Goal: Navigation & Orientation: Find specific page/section

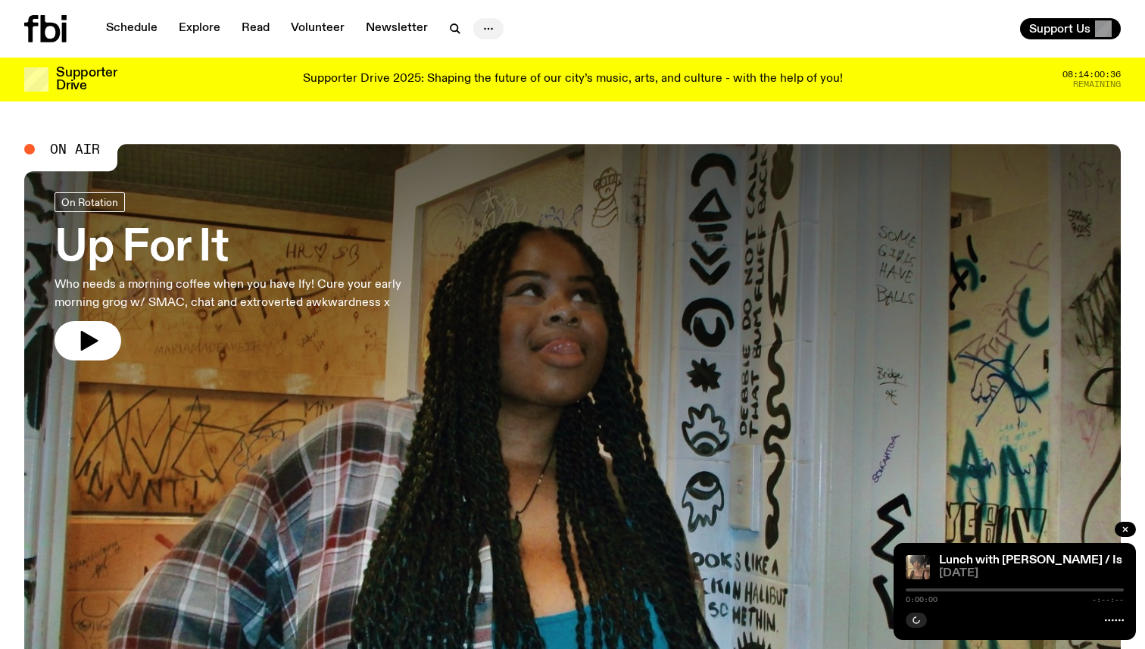
drag, startPoint x: 0, startPoint y: 0, endPoint x: 484, endPoint y: 30, distance: 484.8
click at [484, 30] on icon "button" at bounding box center [488, 29] width 18 height 18
click at [485, 30] on icon "button" at bounding box center [488, 29] width 18 height 18
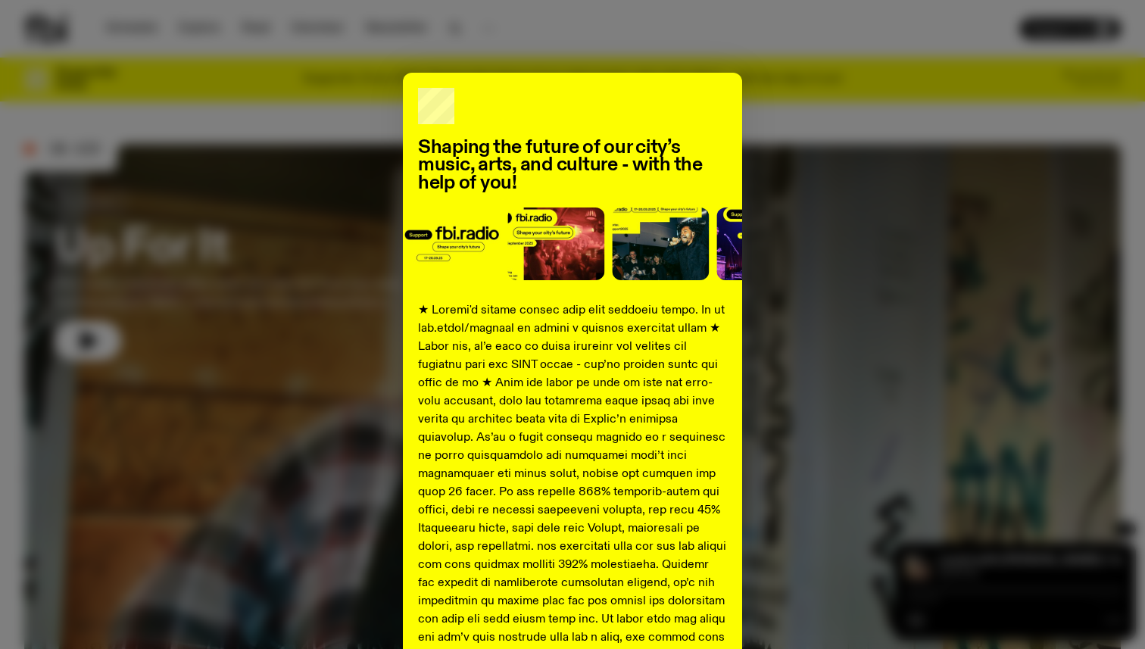
click at [348, 130] on div "Shaping the future of our city’s music, arts, and culture - with the help of yo…" at bounding box center [572, 566] width 1096 height 986
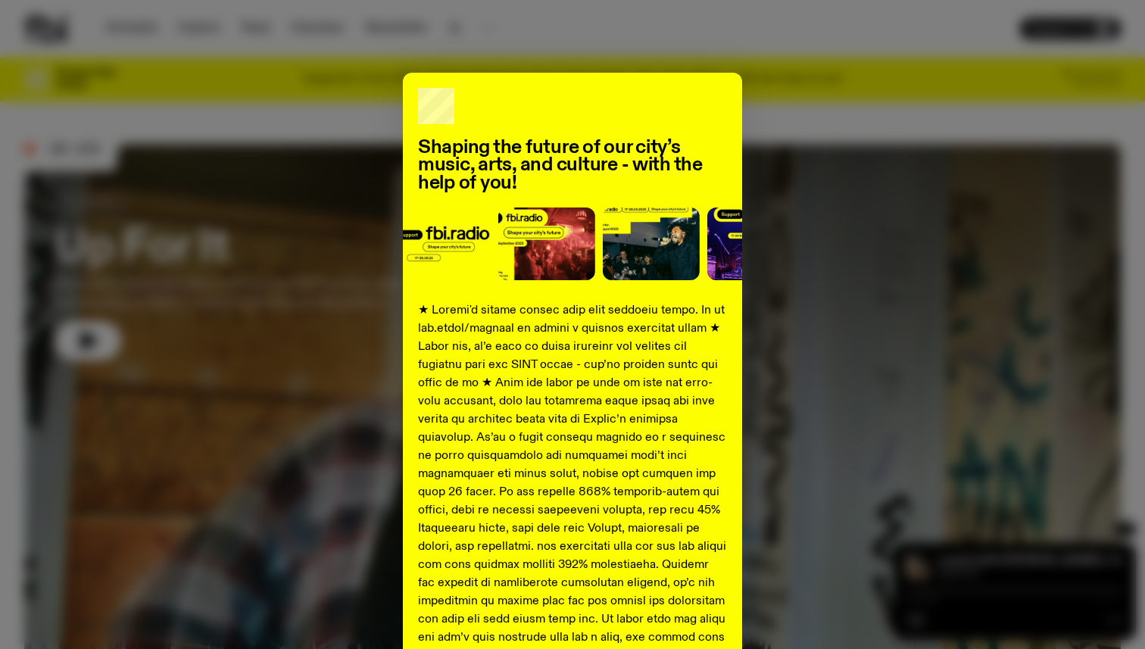
click at [263, 124] on div "Shaping the future of our city’s music, arts, and culture - with the help of yo…" at bounding box center [572, 566] width 1096 height 986
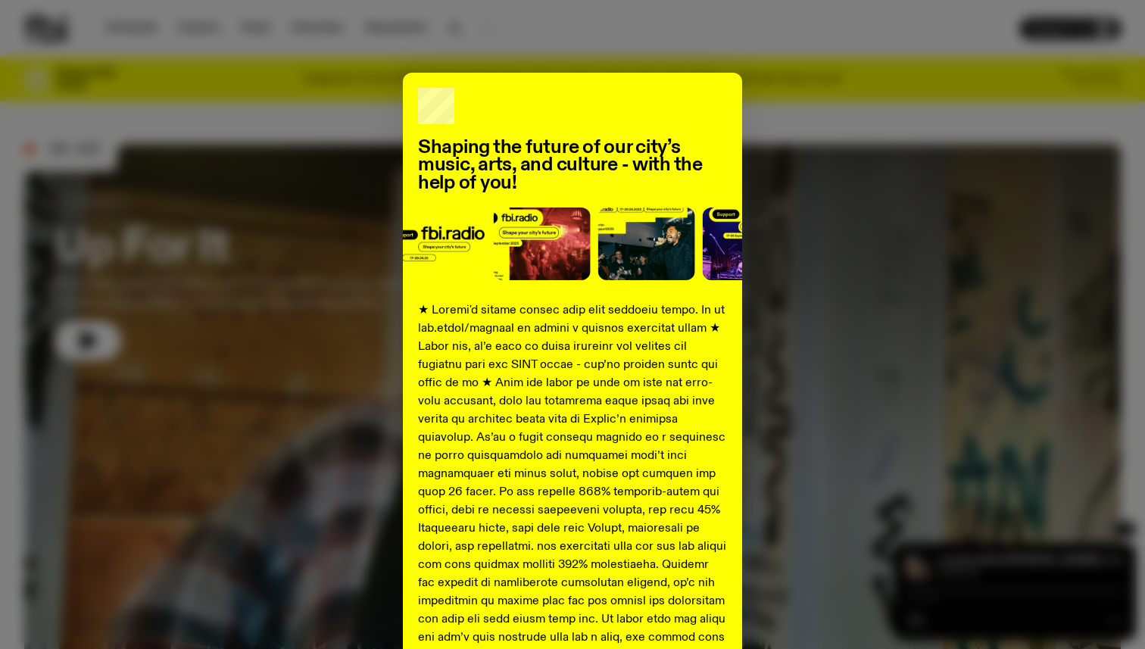
drag, startPoint x: 345, startPoint y: 129, endPoint x: 356, endPoint y: 128, distance: 10.6
click at [346, 129] on div "Shaping the future of our city’s music, arts, and culture - with the help of yo…" at bounding box center [572, 566] width 1096 height 986
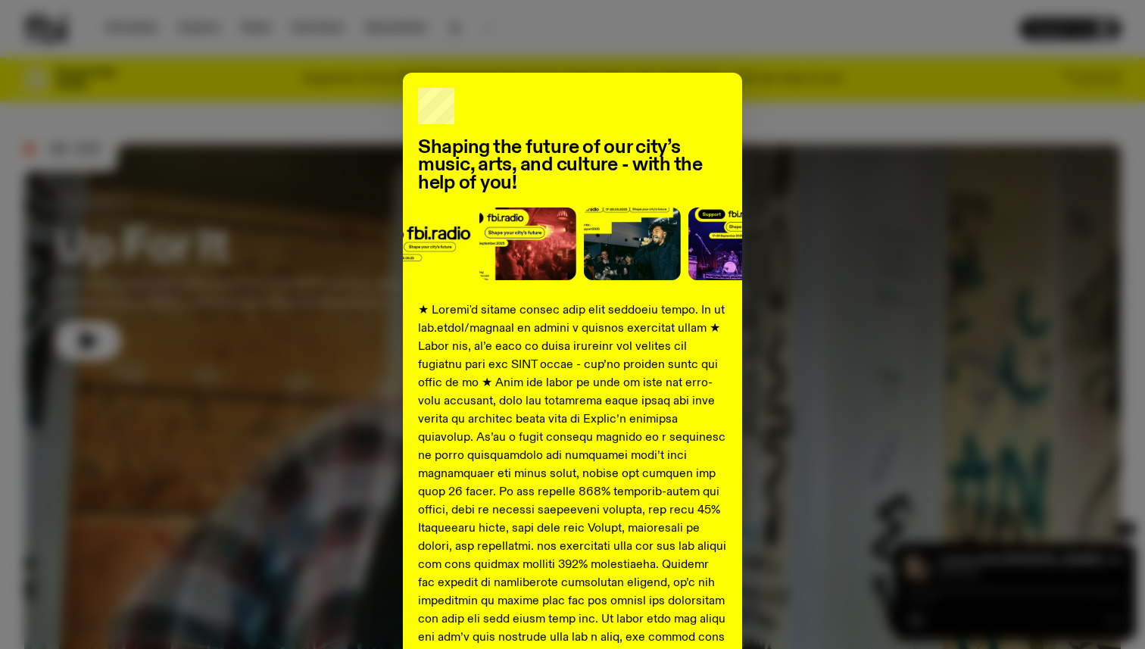
scroll to position [482, 0]
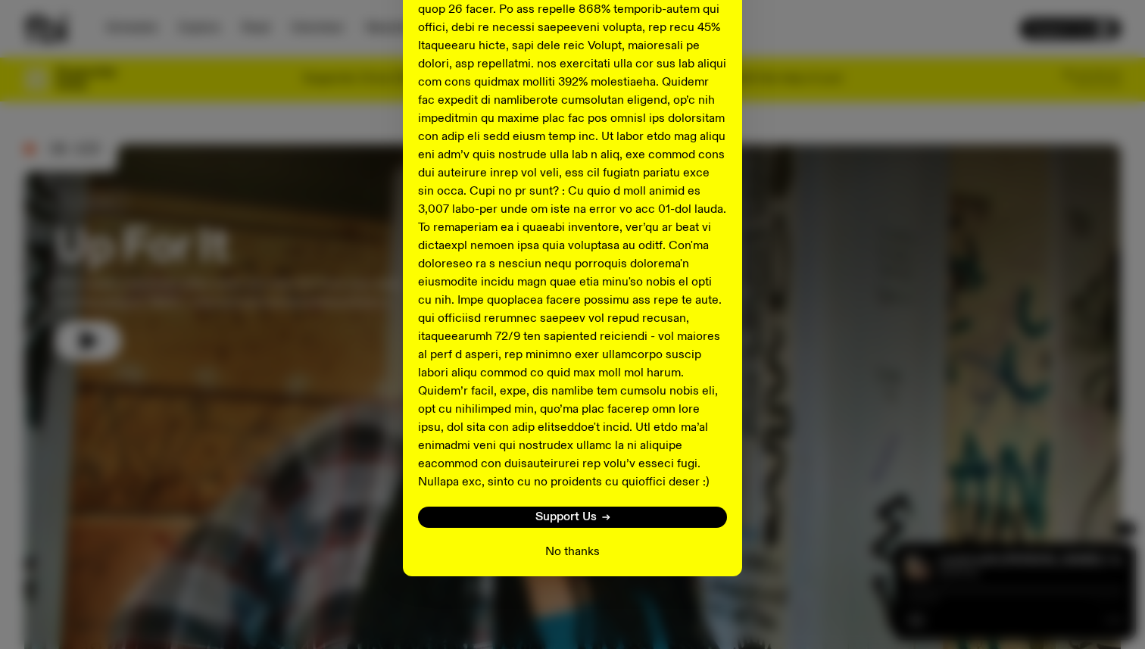
click at [582, 553] on button "No thanks" at bounding box center [572, 552] width 55 height 18
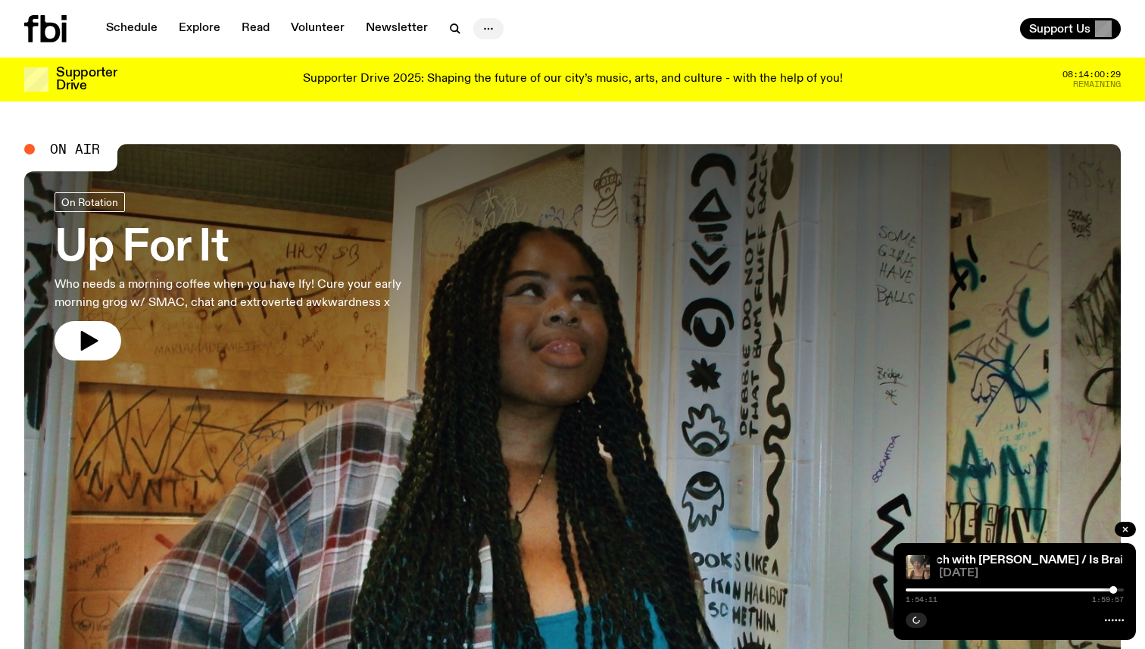
click at [489, 24] on icon "button" at bounding box center [488, 29] width 18 height 18
click at [488, 25] on icon "button" at bounding box center [488, 29] width 18 height 18
click at [214, 29] on link "Explore" at bounding box center [200, 28] width 60 height 21
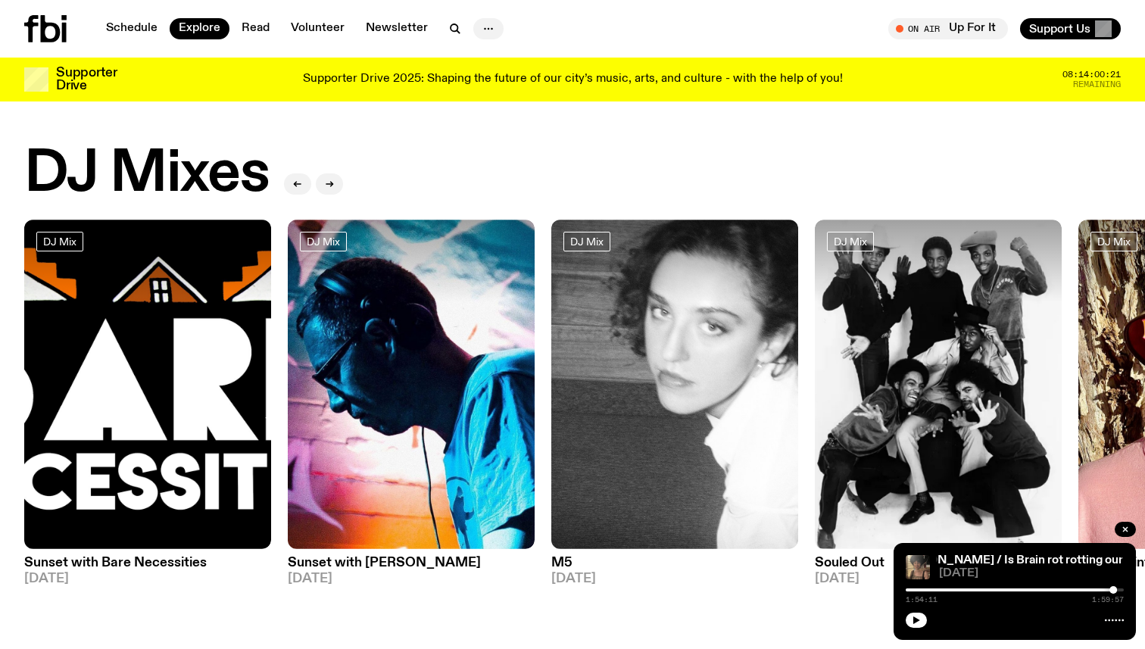
click at [479, 28] on icon "button" at bounding box center [488, 29] width 18 height 18
click at [474, 80] on link "Contact" at bounding box center [489, 86] width 76 height 21
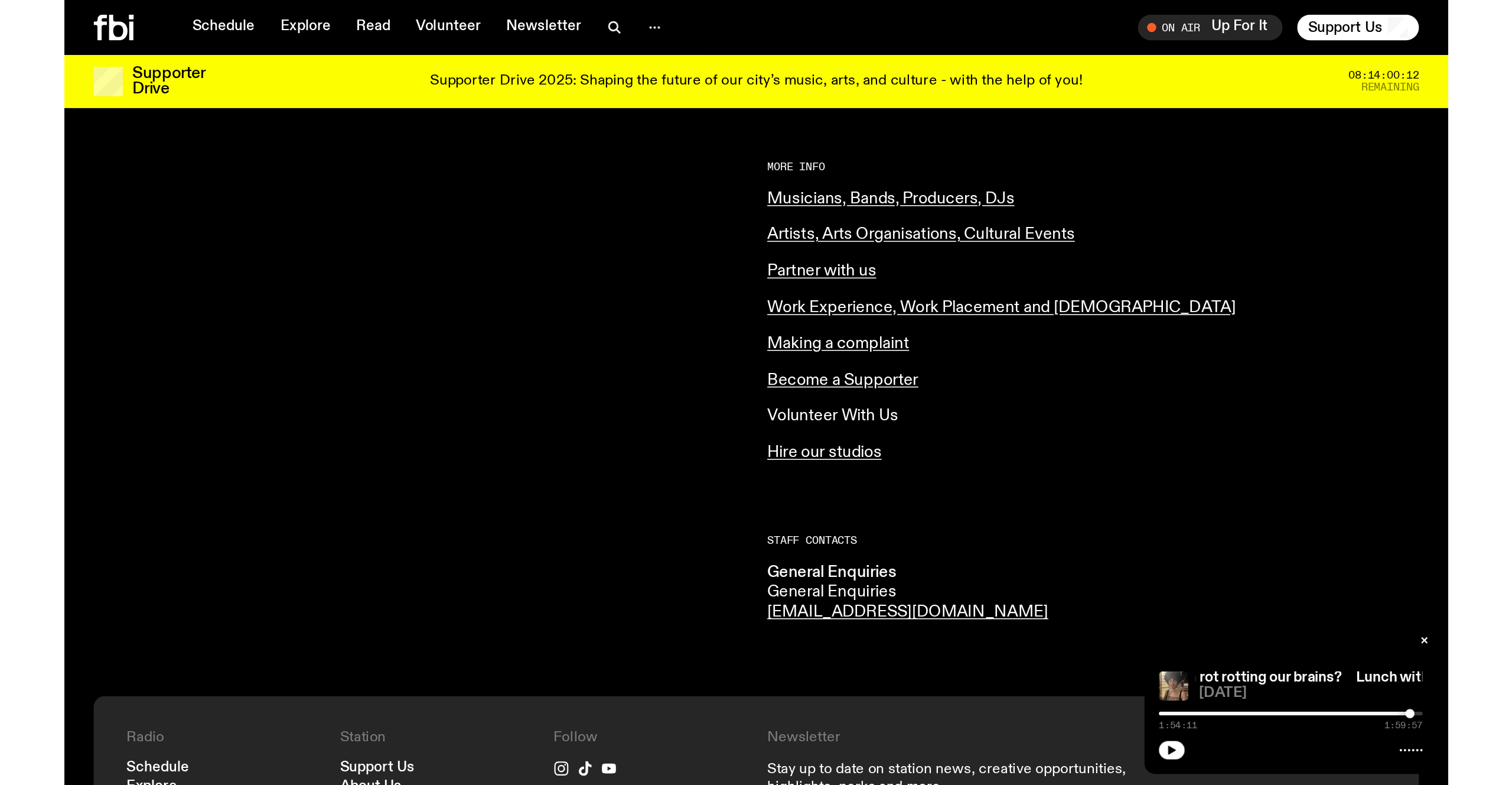
scroll to position [442, 0]
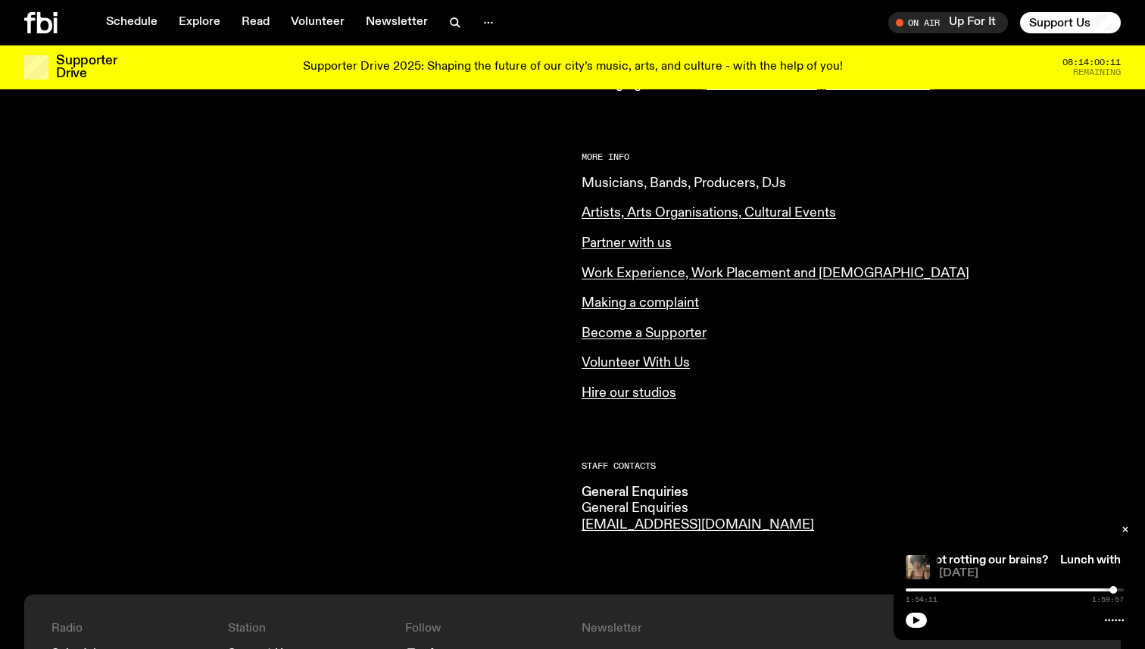
click at [675, 187] on link "Musicians, Bands, Producers, DJs" at bounding box center [684, 183] width 204 height 14
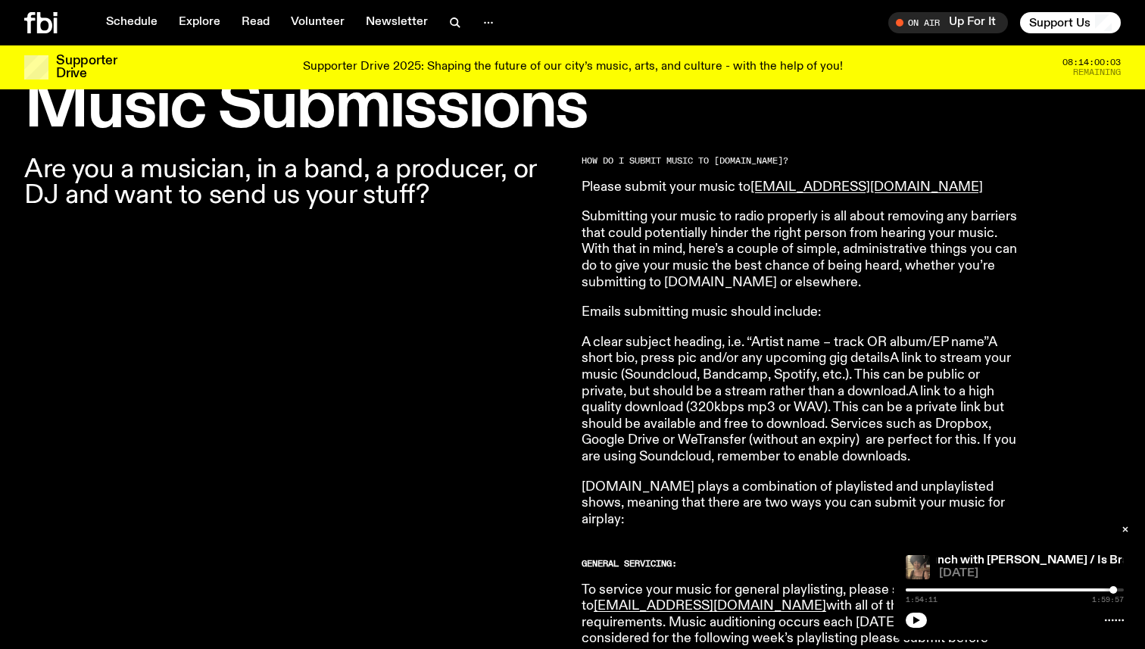
scroll to position [468, 0]
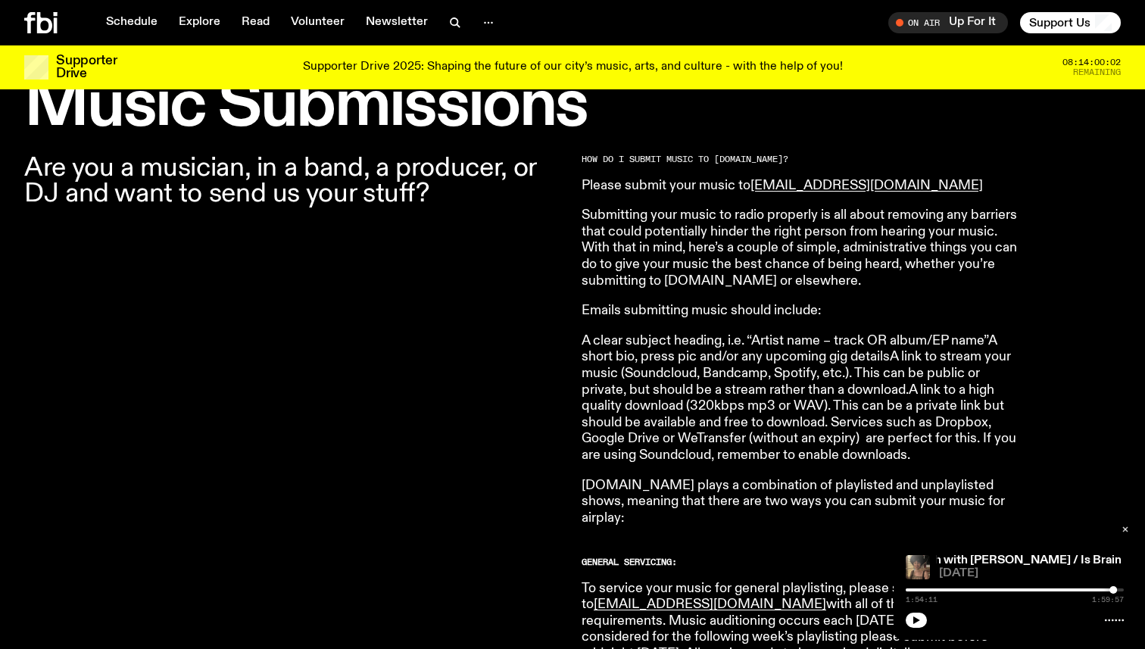
click at [1123, 525] on icon "button" at bounding box center [1125, 529] width 9 height 9
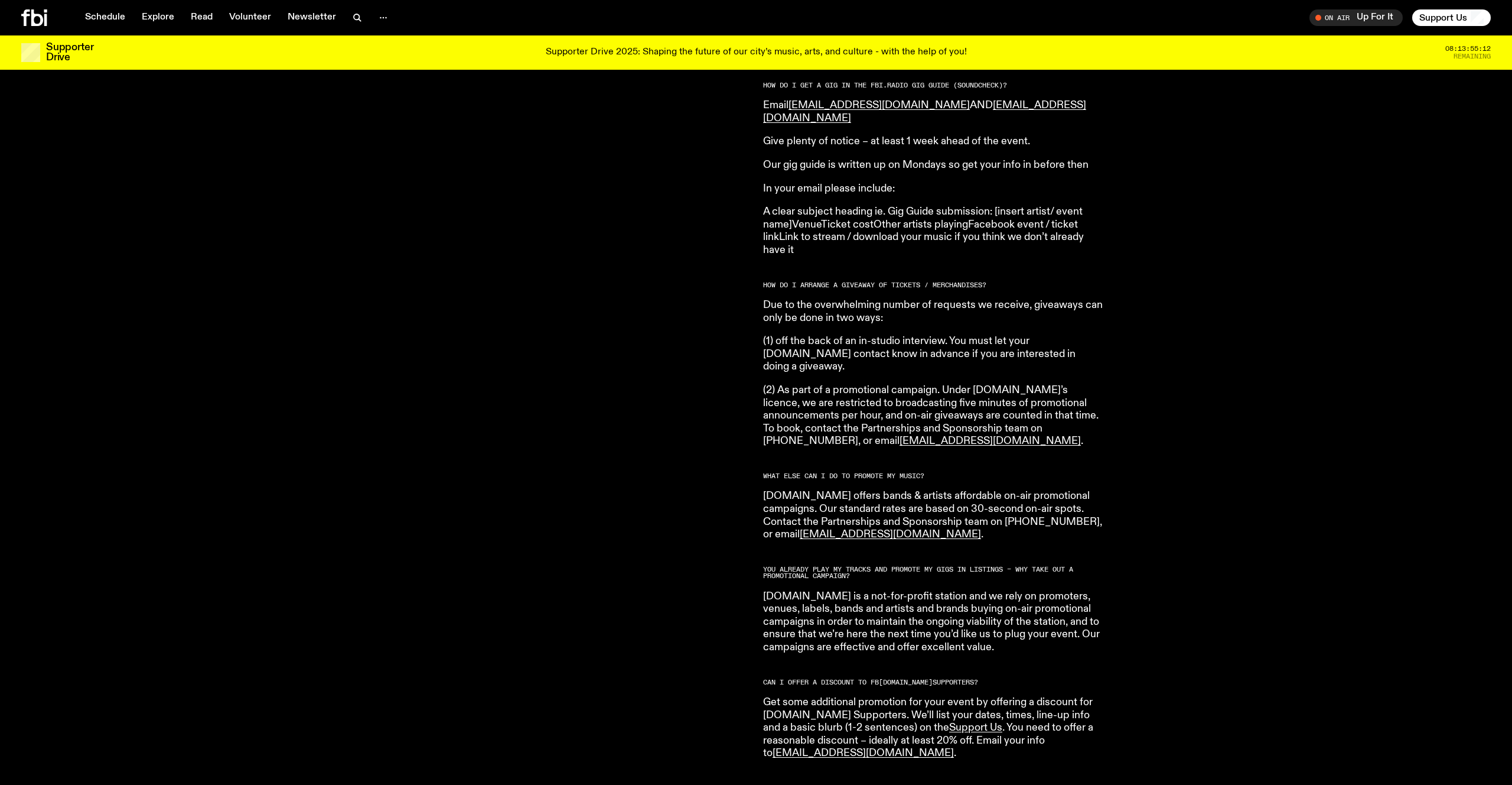
scroll to position [1676, 0]
